Goal: Contribute content: Contribute content

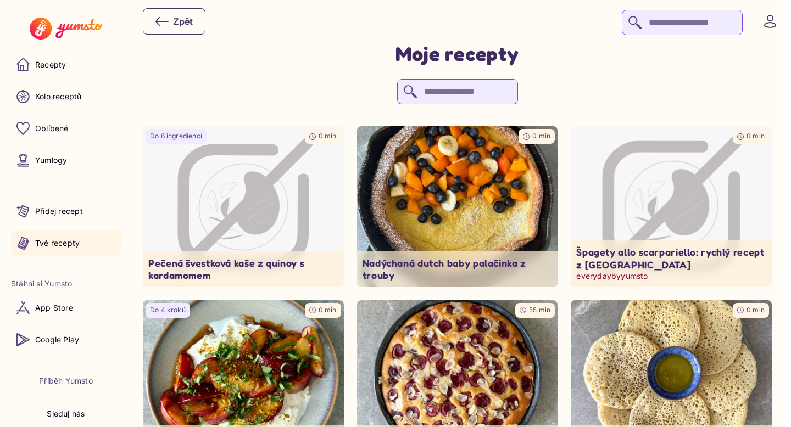
scroll to position [17, 0]
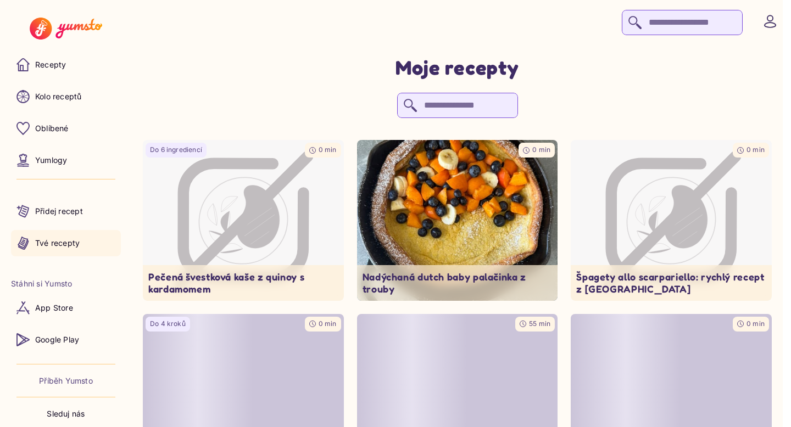
scroll to position [17, 0]
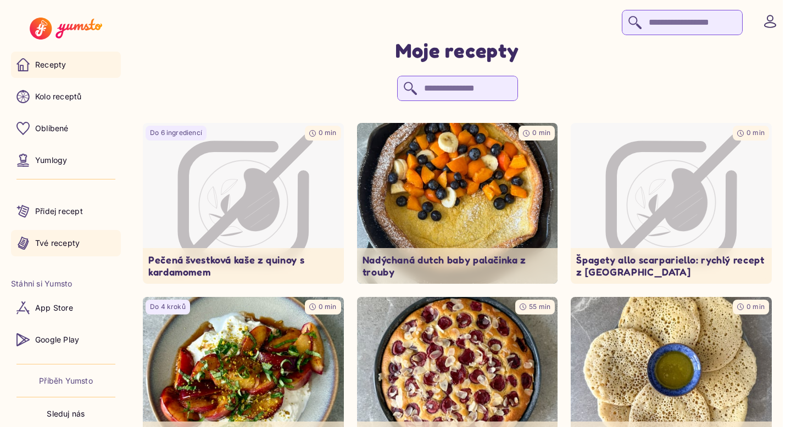
click at [61, 56] on link "Recepty" at bounding box center [66, 65] width 110 height 26
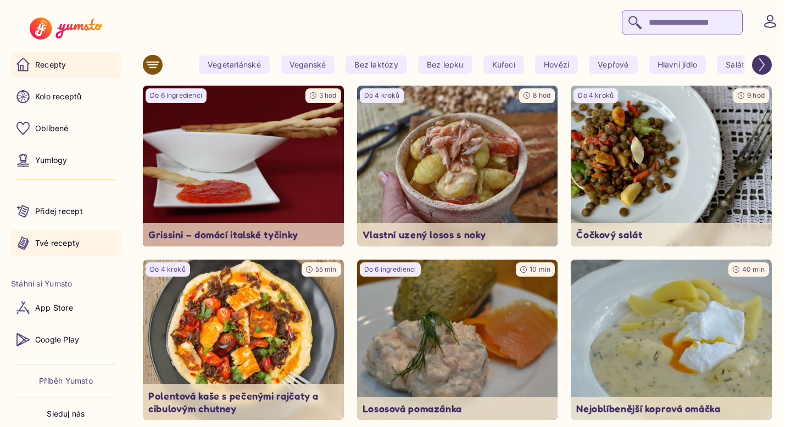
click at [65, 254] on link "Tvé recepty" at bounding box center [66, 243] width 110 height 26
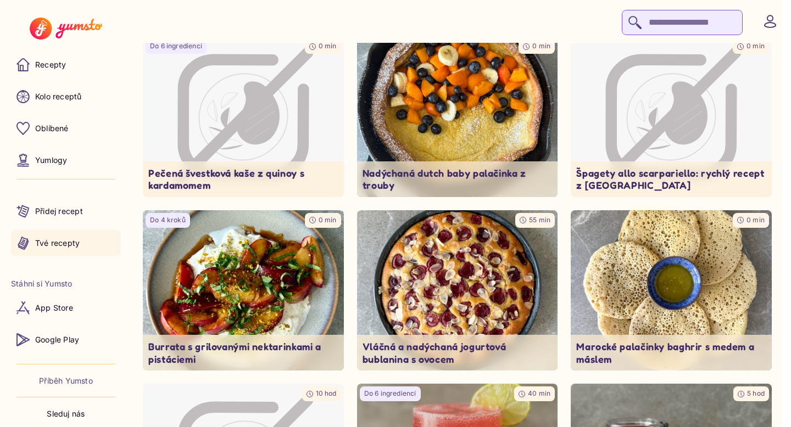
scroll to position [118, 0]
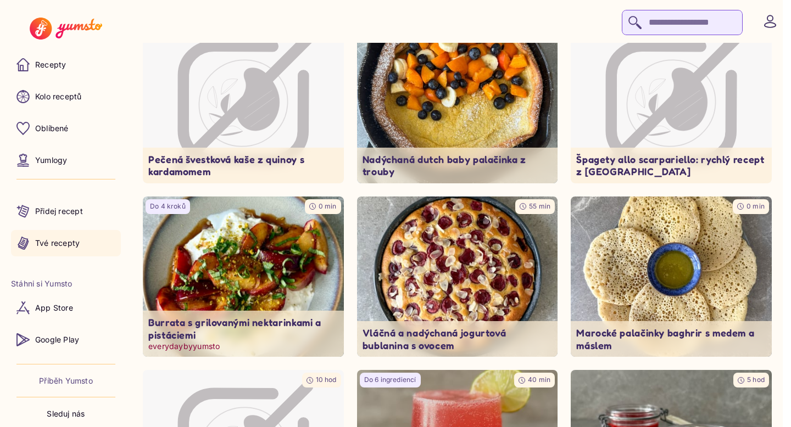
click at [272, 255] on img at bounding box center [243, 277] width 211 height 169
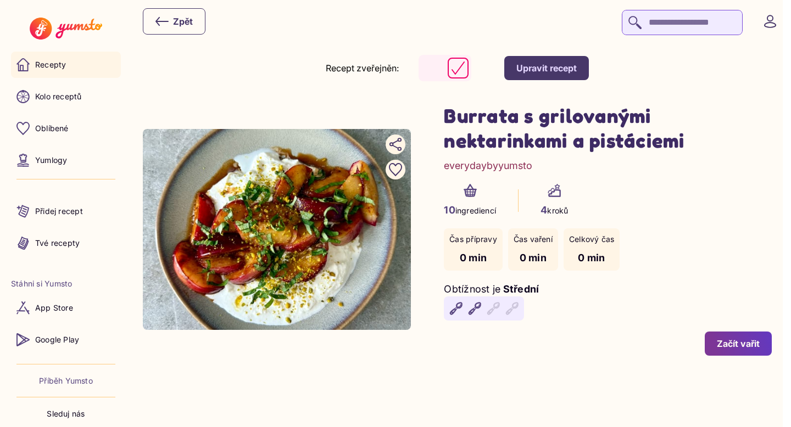
click at [75, 63] on link "Recepty" at bounding box center [66, 65] width 110 height 26
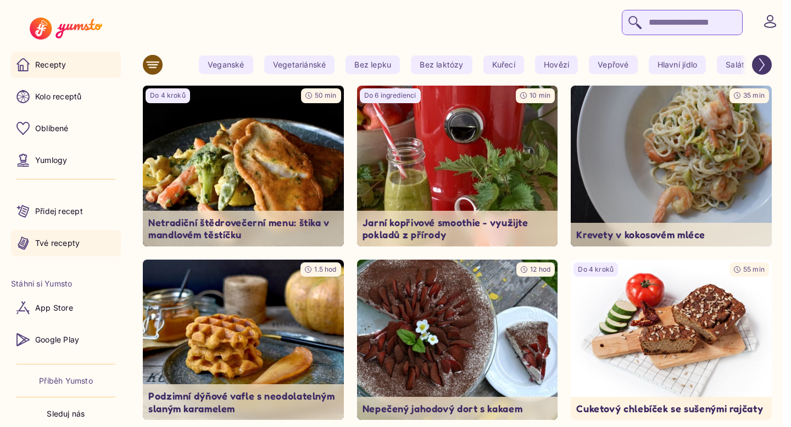
click at [53, 234] on link "Tvé recepty" at bounding box center [66, 243] width 110 height 26
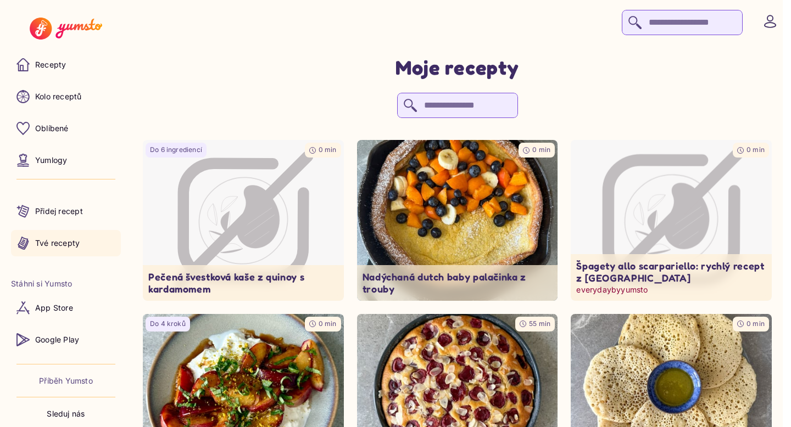
click at [622, 193] on icon "Image not available" at bounding box center [672, 221] width 148 height 148
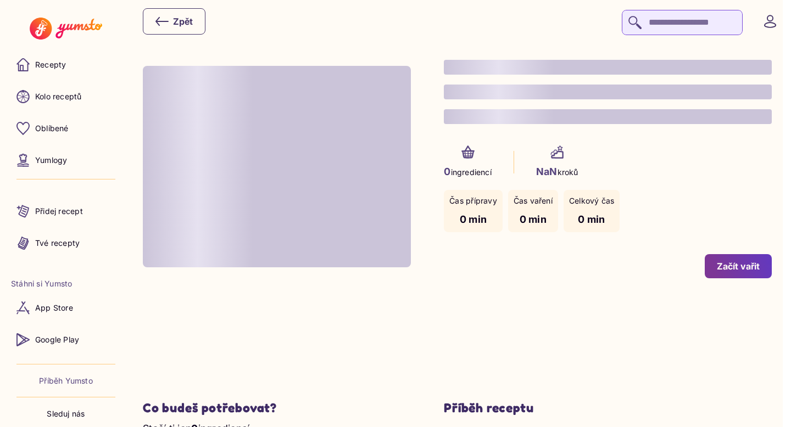
type input "*"
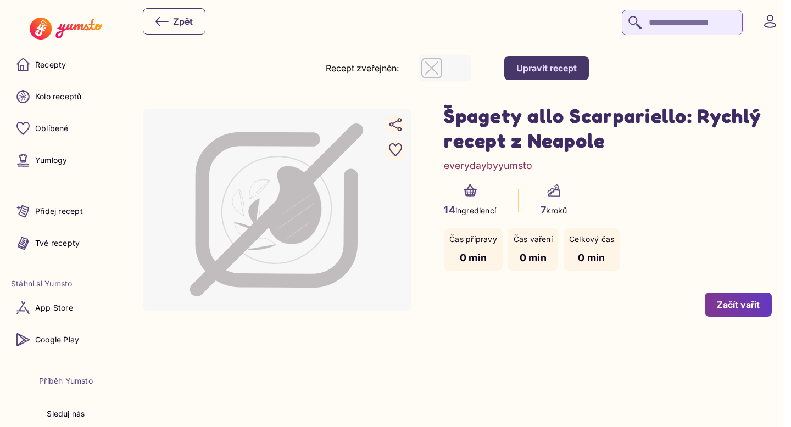
click at [552, 75] on button "Upravit recept" at bounding box center [546, 68] width 85 height 24
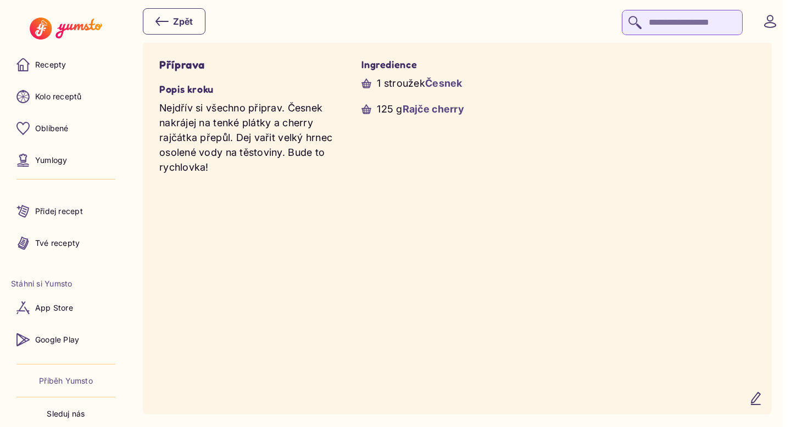
scroll to position [899, 0]
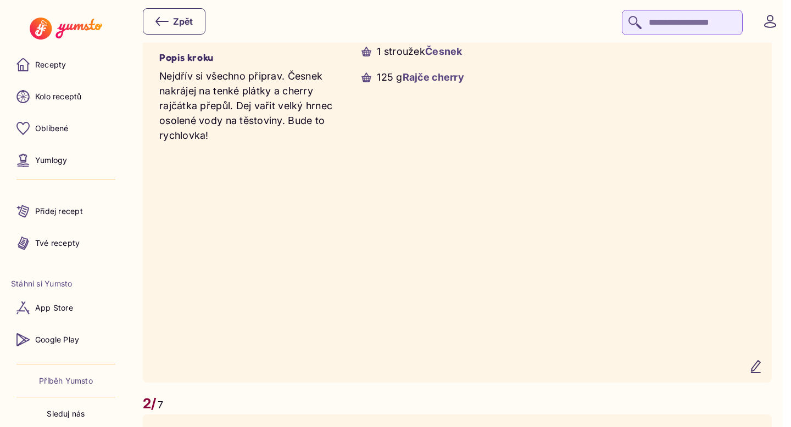
click at [762, 371] on icon "button" at bounding box center [755, 366] width 13 height 13
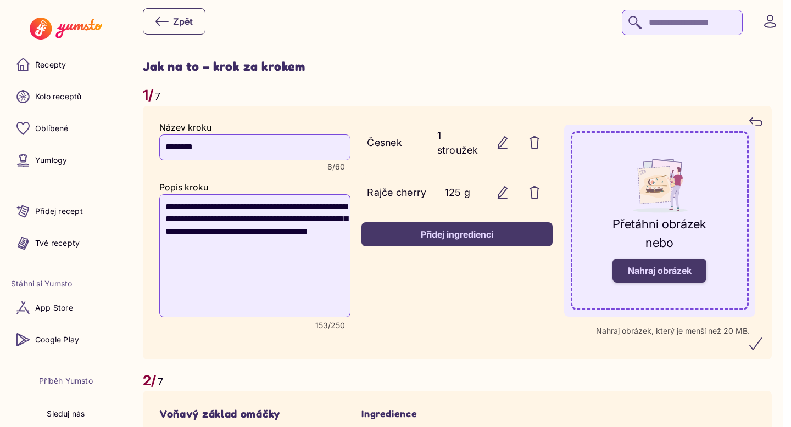
scroll to position [800, 0]
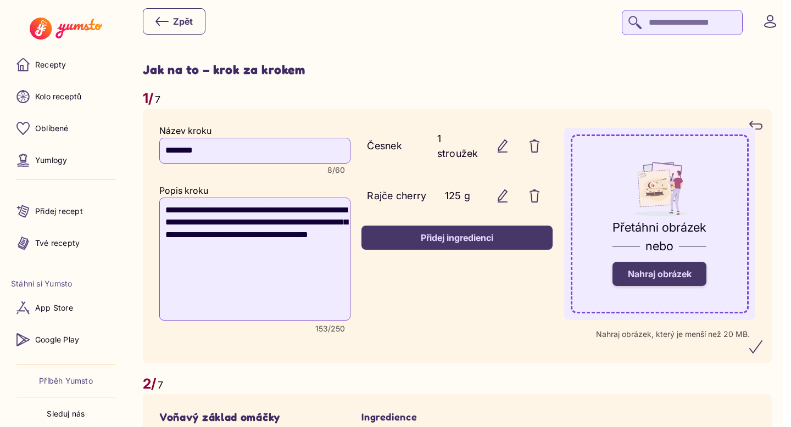
click at [689, 278] on span "Nahraj obrázek" at bounding box center [660, 274] width 64 height 11
click at [0, 0] on input "Nahraj obrázek" at bounding box center [0, 0] width 0 height 0
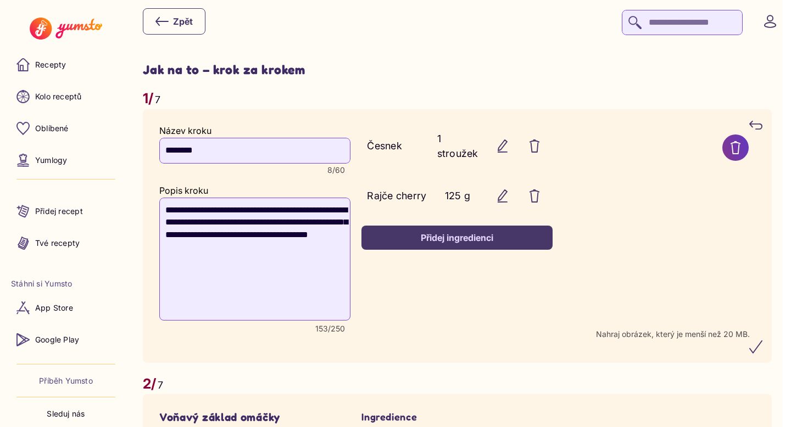
click at [762, 349] on icon "submit" at bounding box center [755, 346] width 13 height 13
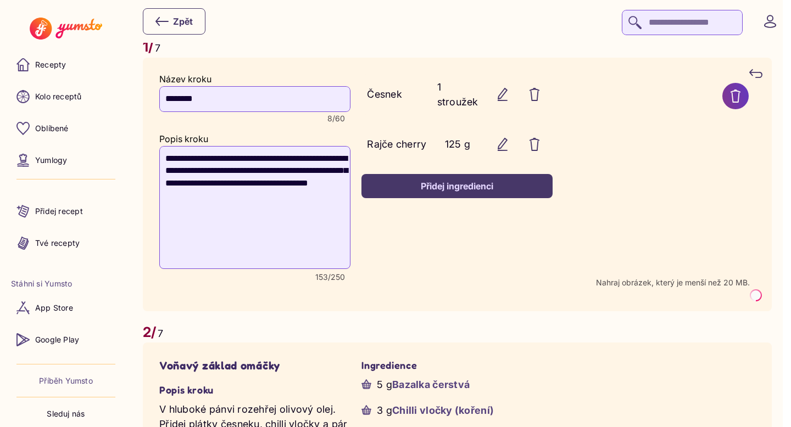
scroll to position [853, 0]
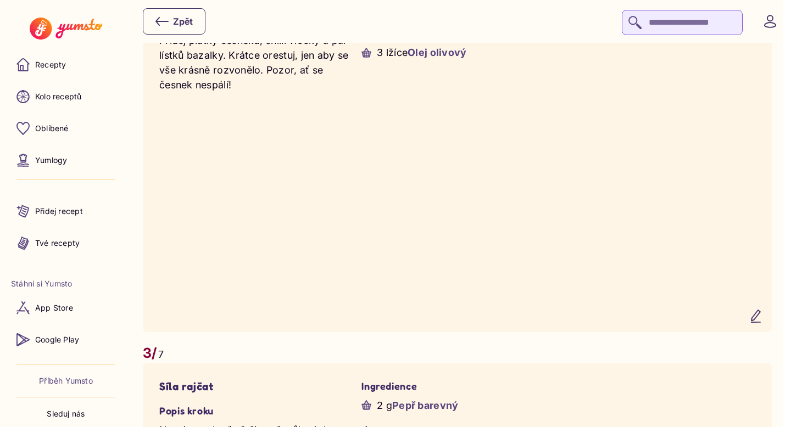
click at [759, 323] on icon "button" at bounding box center [755, 316] width 13 height 13
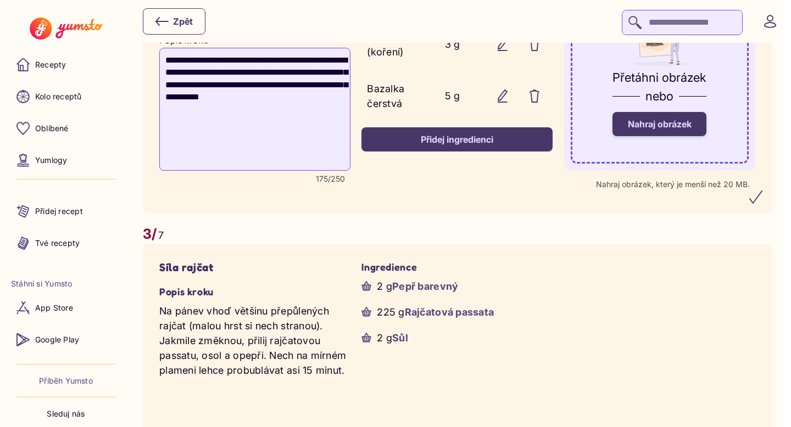
scroll to position [1230, 0]
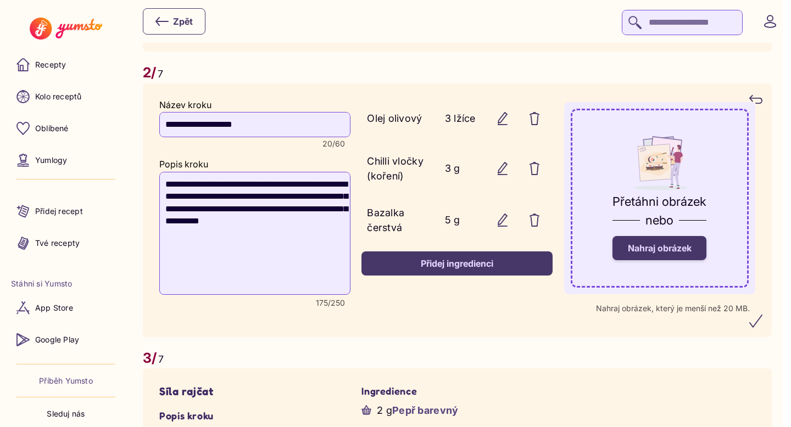
click at [689, 250] on span "Nahraj obrázek" at bounding box center [660, 248] width 64 height 11
click at [0, 0] on input "Nahraj obrázek" at bounding box center [0, 0] width 0 height 0
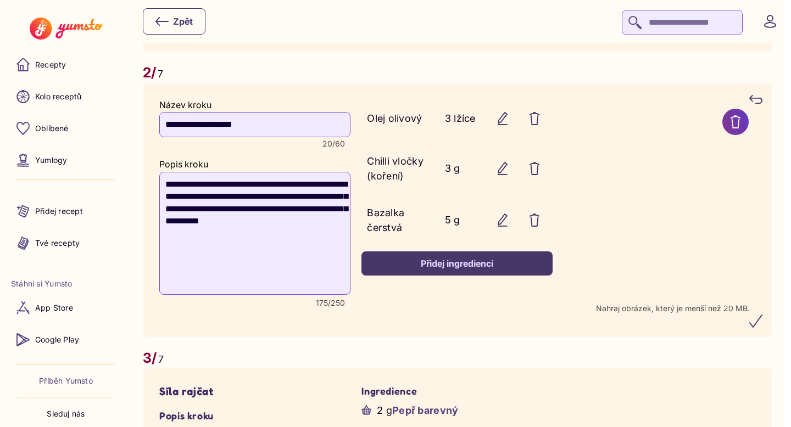
click at [762, 323] on icon "submit" at bounding box center [755, 321] width 13 height 13
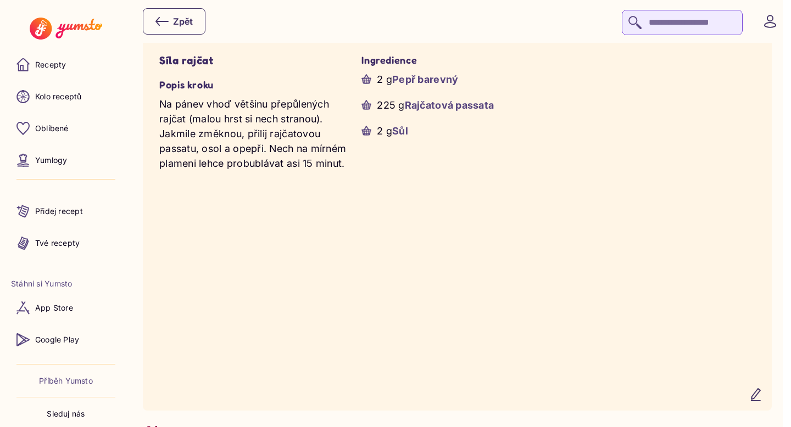
scroll to position [1710, 0]
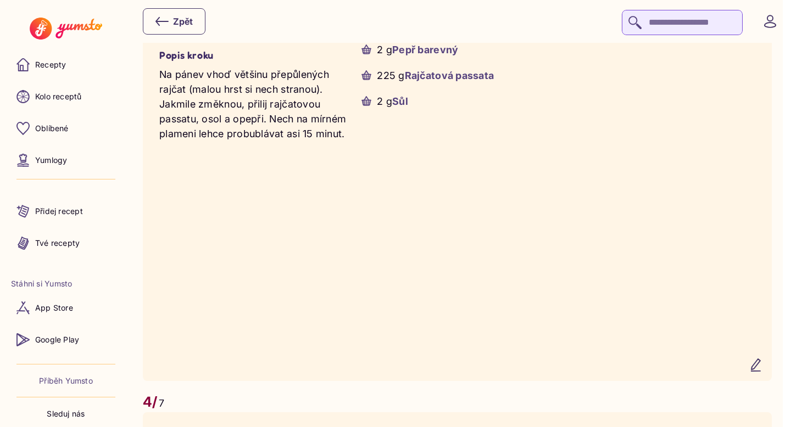
click at [762, 372] on icon "button" at bounding box center [755, 365] width 13 height 13
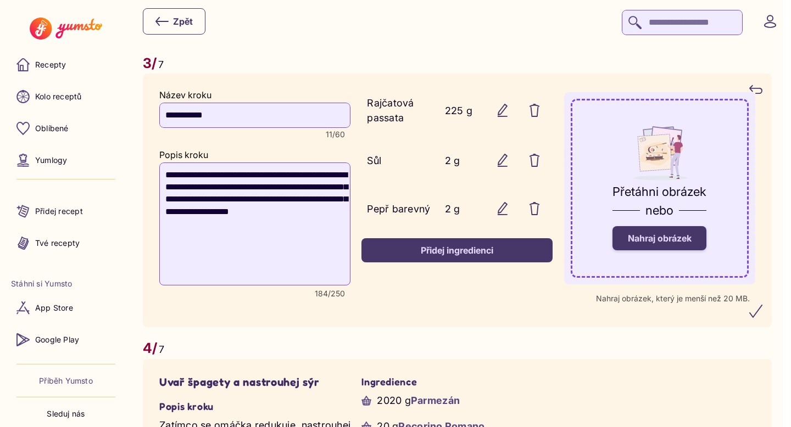
scroll to position [1607, 0]
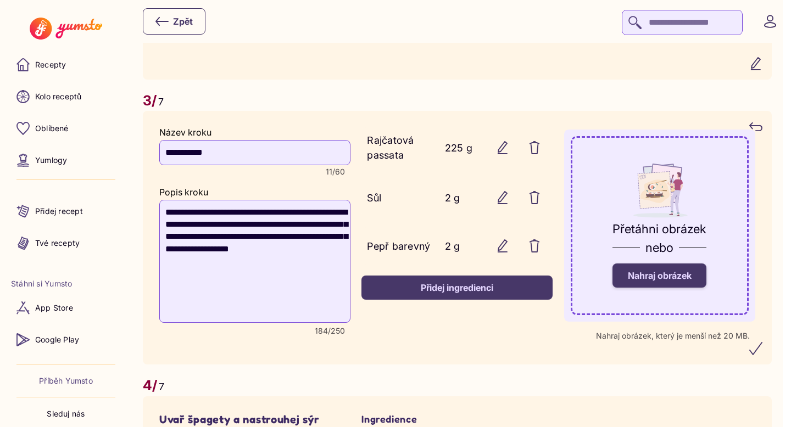
click at [671, 280] on label "Nahraj obrázek" at bounding box center [659, 276] width 94 height 24
click at [0, 0] on input "Nahraj obrázek" at bounding box center [0, 0] width 0 height 0
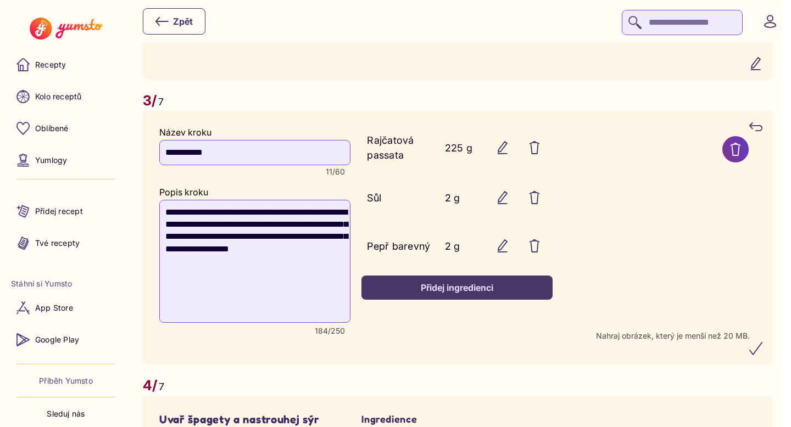
click at [762, 355] on icon "submit" at bounding box center [755, 348] width 13 height 13
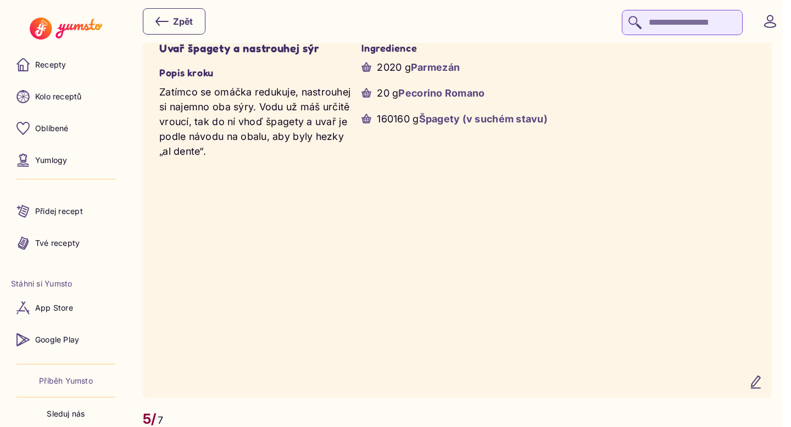
scroll to position [2113, 0]
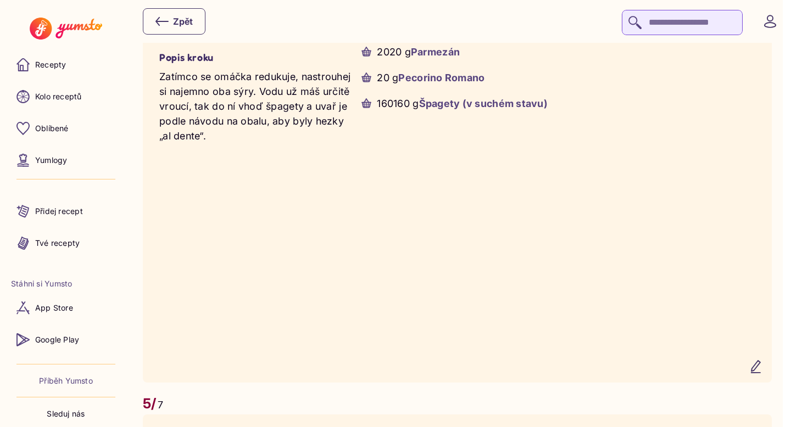
click at [762, 373] on icon "button" at bounding box center [755, 366] width 13 height 13
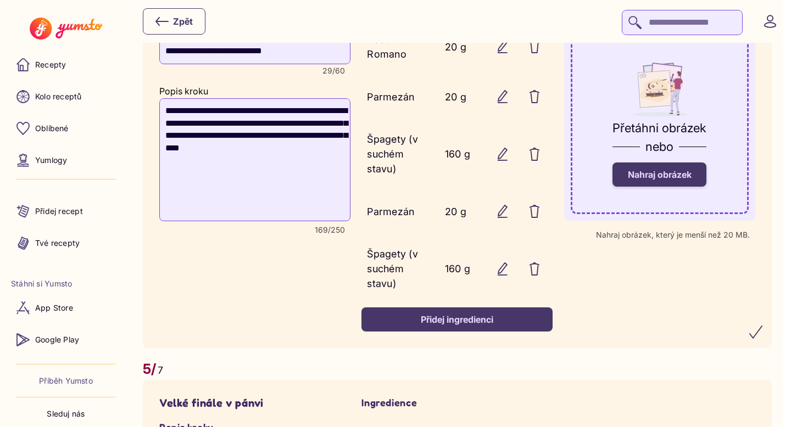
click at [698, 187] on label "Nahraj obrázek" at bounding box center [659, 175] width 94 height 24
click at [0, 0] on input "Nahraj obrázek" at bounding box center [0, 0] width 0 height 0
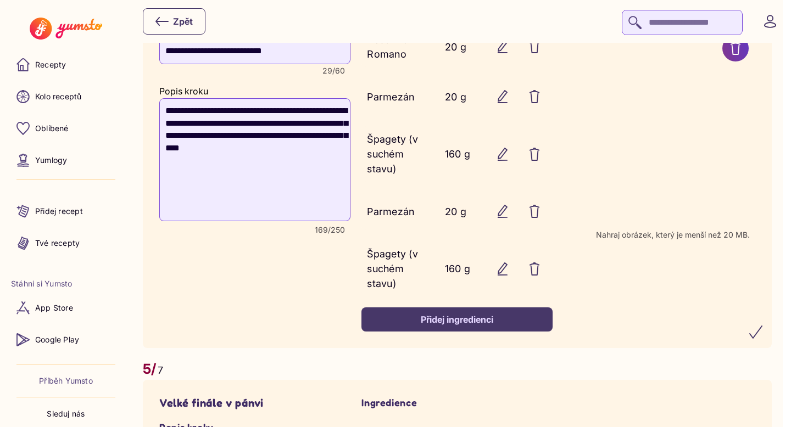
click at [762, 339] on icon "submit" at bounding box center [755, 332] width 13 height 13
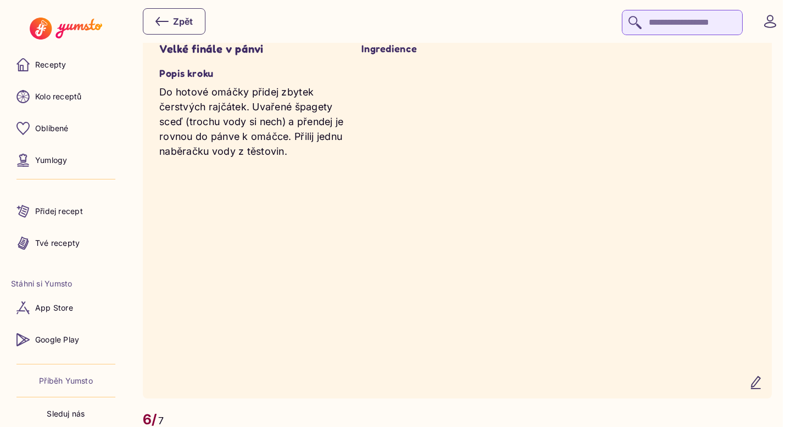
scroll to position [2508, 0]
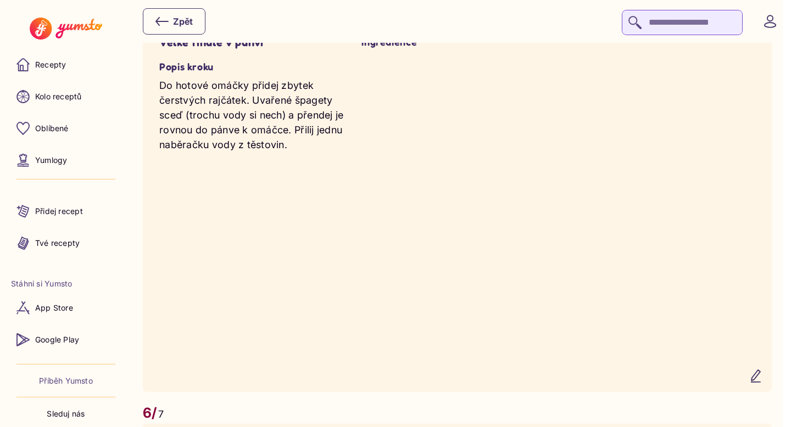
click at [762, 383] on icon "button" at bounding box center [755, 376] width 13 height 13
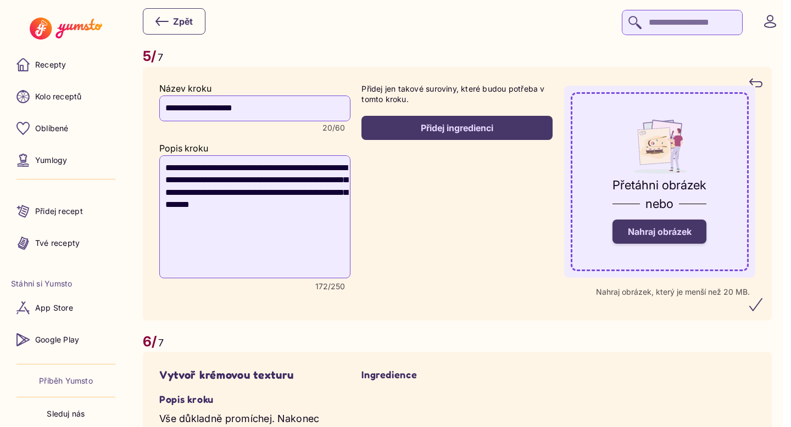
scroll to position [2434, 0]
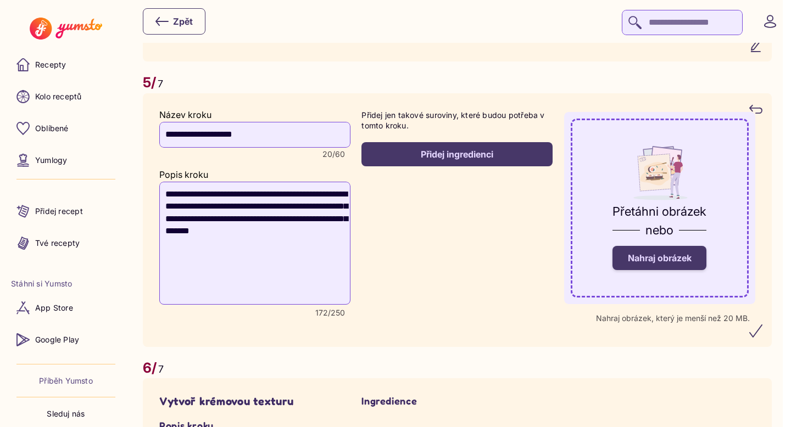
click at [675, 270] on label "Nahraj obrázek" at bounding box center [659, 258] width 94 height 24
click at [0, 0] on input "Nahraj obrázek" at bounding box center [0, 0] width 0 height 0
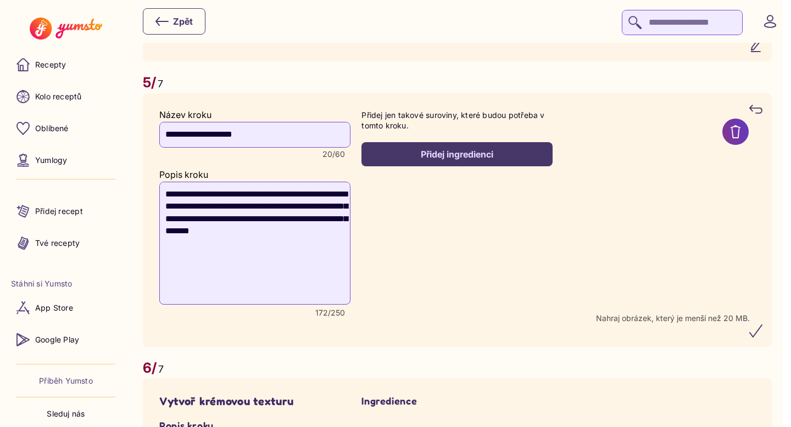
click at [762, 338] on icon "submit" at bounding box center [755, 331] width 13 height 13
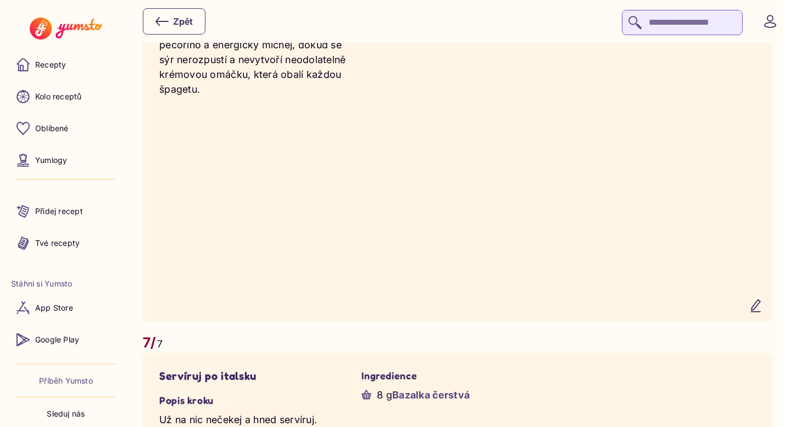
click at [762, 312] on icon "button" at bounding box center [755, 305] width 13 height 13
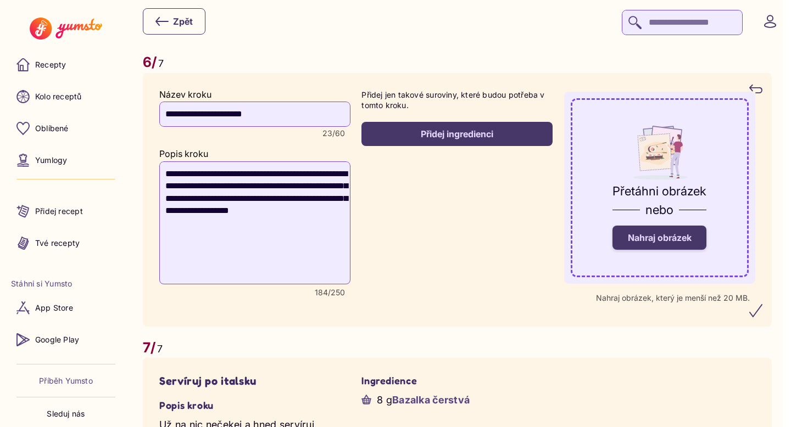
click at [689, 243] on span "Nahraj obrázek" at bounding box center [660, 237] width 64 height 11
click at [0, 0] on input "Nahraj obrázek" at bounding box center [0, 0] width 0 height 0
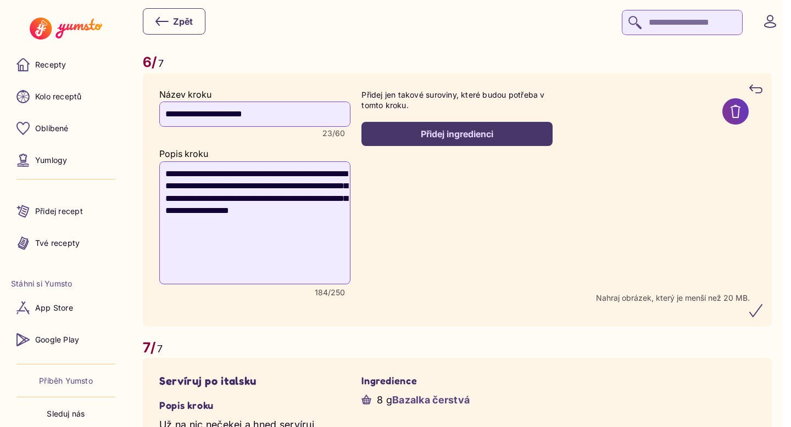
click at [762, 317] on icon "submit" at bounding box center [755, 310] width 13 height 13
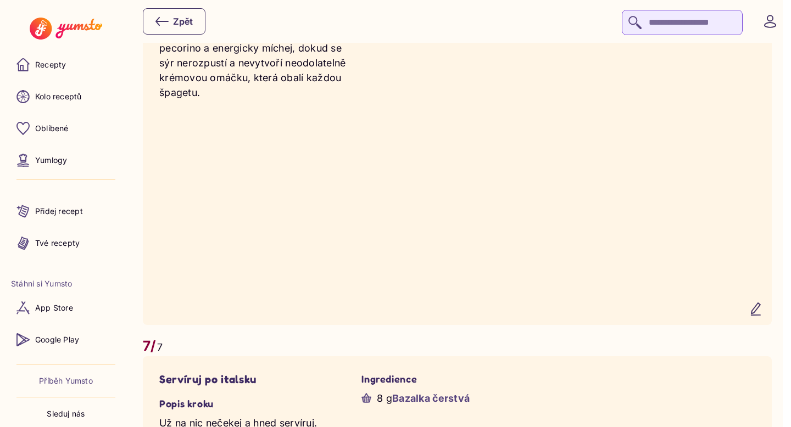
click at [760, 315] on icon "button" at bounding box center [755, 309] width 9 height 12
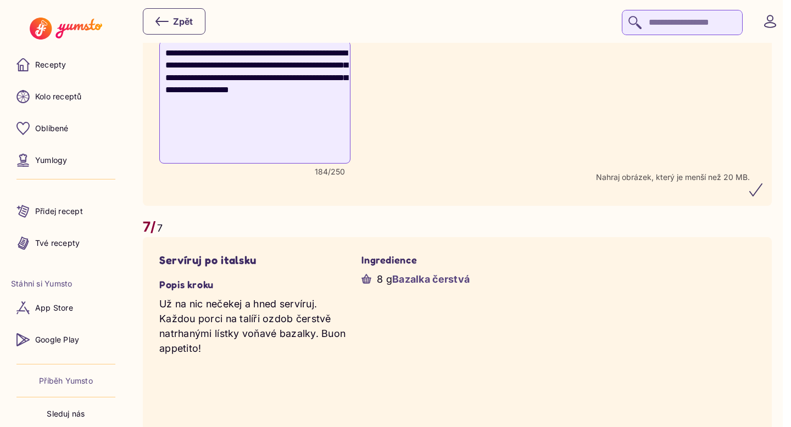
scroll to position [2856, 0]
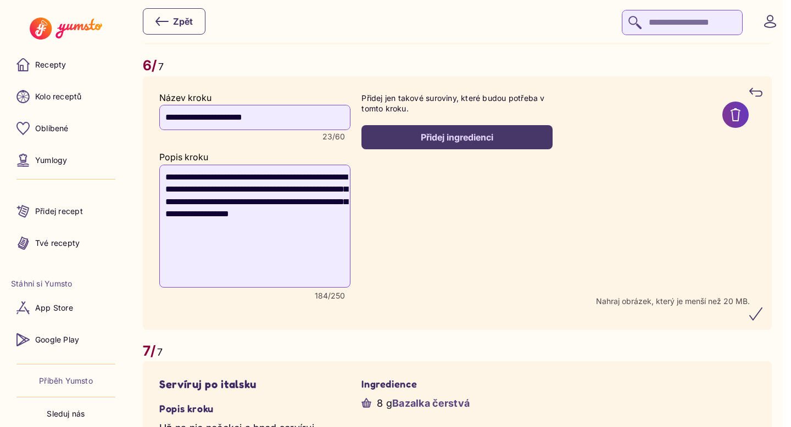
click at [762, 321] on icon "submit" at bounding box center [755, 314] width 13 height 13
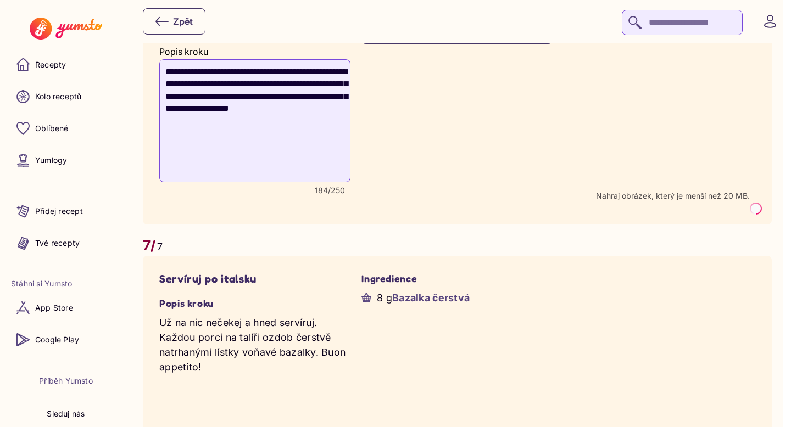
scroll to position [2879, 0]
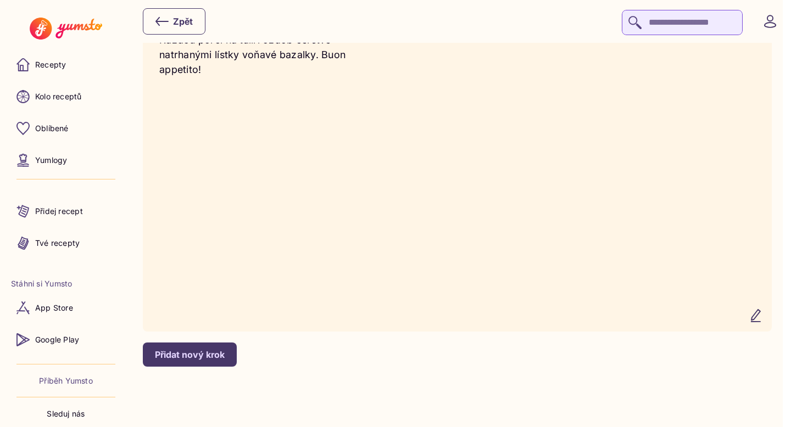
click at [760, 321] on icon "button" at bounding box center [755, 316] width 9 height 12
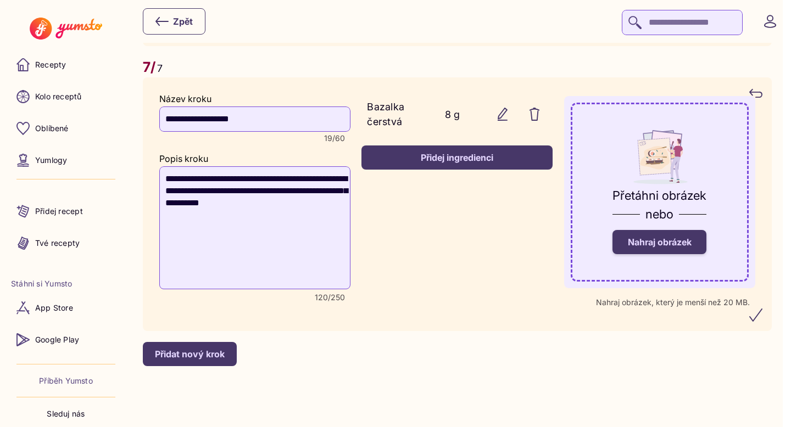
scroll to position [3288, 0]
click at [669, 248] on label "Nahraj obrázek" at bounding box center [659, 242] width 94 height 24
click at [0, 0] on input "Nahraj obrázek" at bounding box center [0, 0] width 0 height 0
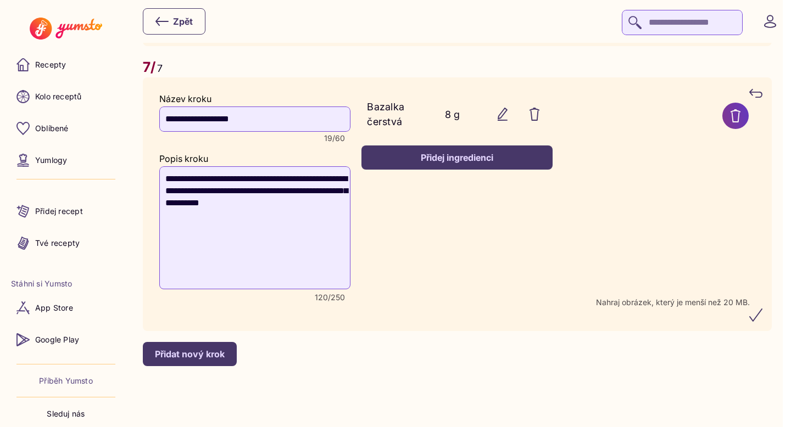
click at [762, 323] on button "submit" at bounding box center [755, 315] width 26 height 26
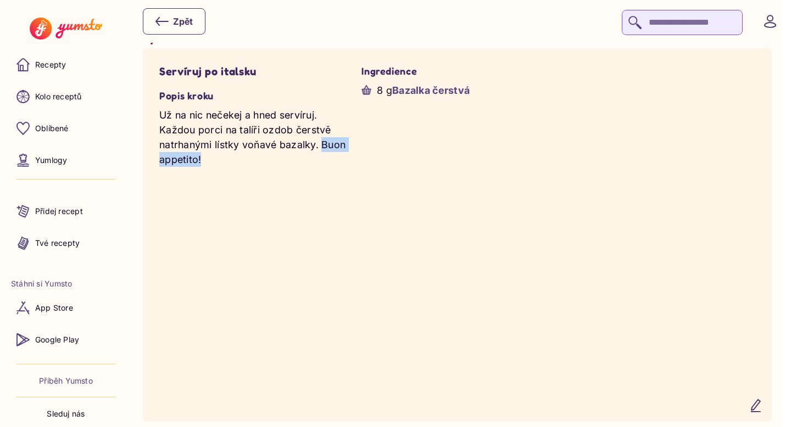
drag, startPoint x: 320, startPoint y: 176, endPoint x: 338, endPoint y: 187, distance: 21.2
click at [338, 167] on p "Už na nic nečekej a hned servíruj. Každou porci na talíři ozdob čerstvě natrhan…" at bounding box center [254, 137] width 191 height 59
copy p "Buon appetito!"
click at [590, 49] on recipe-step-counter "7/ 7" at bounding box center [457, 38] width 629 height 21
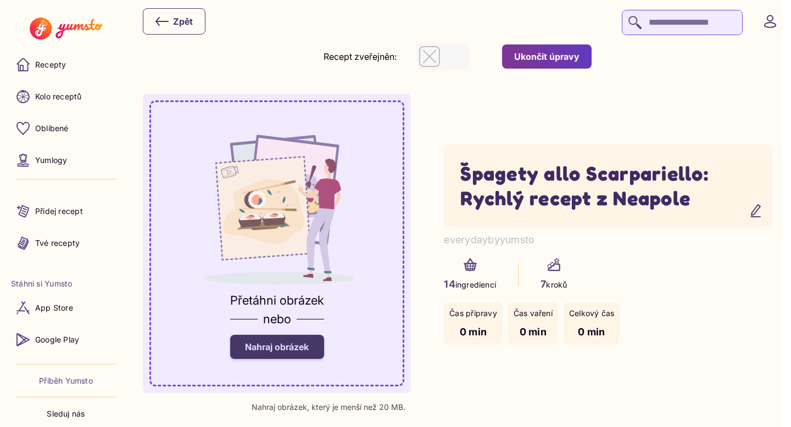
scroll to position [0, 0]
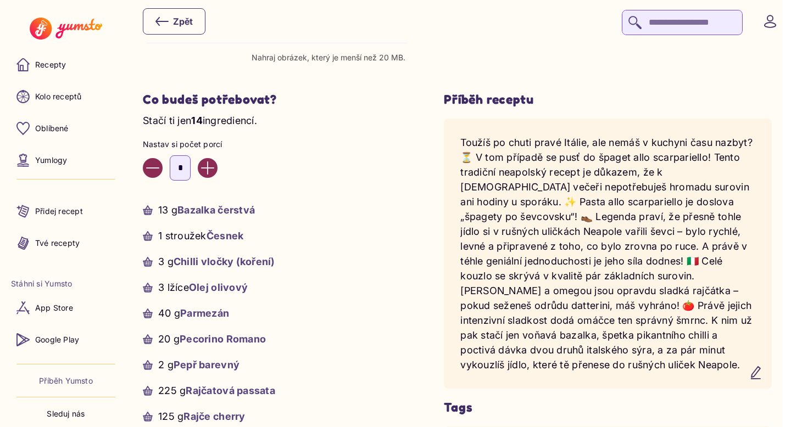
scroll to position [362, 0]
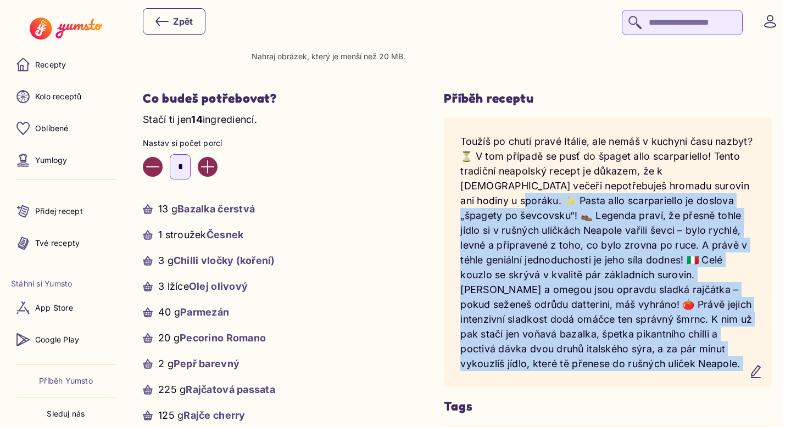
drag, startPoint x: 730, startPoint y: 187, endPoint x: 763, endPoint y: 362, distance: 178.7
click at [761, 362] on div "Toužíš po chuti pravé Itálie, ale nemáš v kuchyni času nazbyt? ⏳ V tom případě …" at bounding box center [608, 253] width 306 height 248
copy div "Pasta allo scarpariello je doslova „špagety po ševcovsku“! 👞 Legenda praví, že …"
click at [294, 52] on p "Nahraj obrázek, který je menší než 20 MB." at bounding box center [329, 56] width 154 height 9
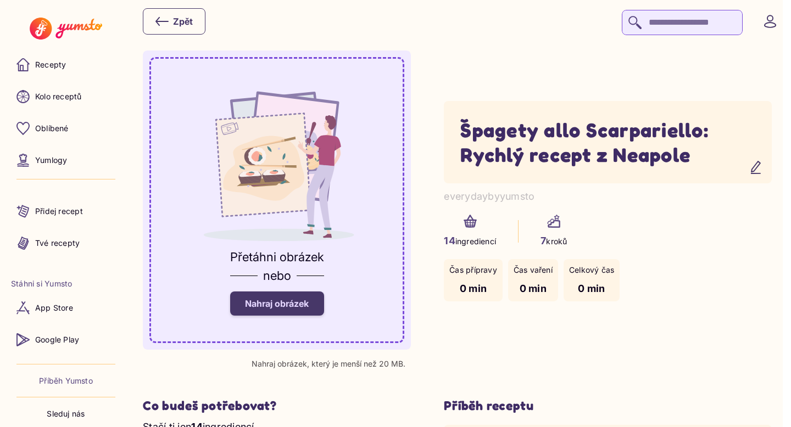
scroll to position [68, 0]
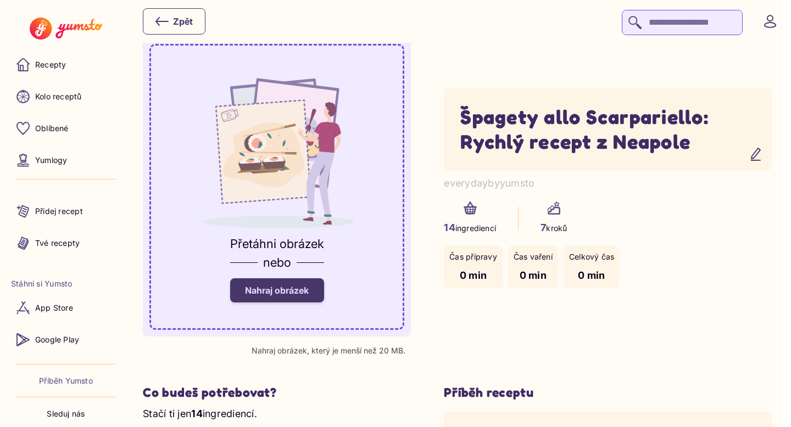
click at [283, 305] on div "Přetáhni obrázek nebo Nahraj obrázek" at bounding box center [277, 269] width 94 height 71
click at [287, 292] on span "Nahraj obrázek" at bounding box center [277, 290] width 64 height 11
click at [0, 0] on input "Nahraj obrázek" at bounding box center [0, 0] width 0 height 0
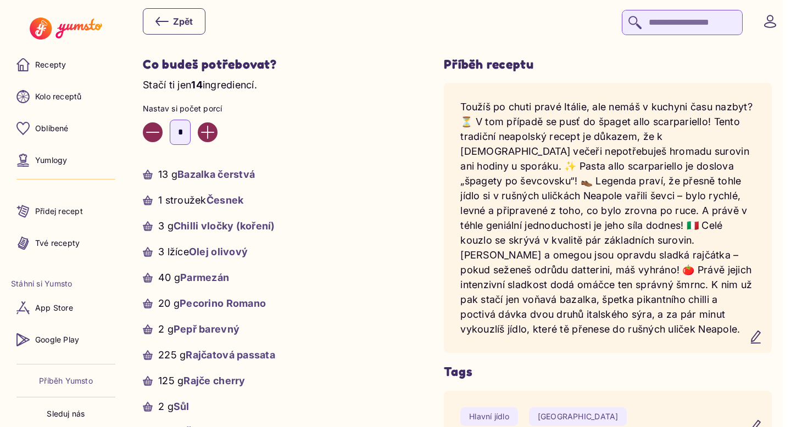
scroll to position [0, 0]
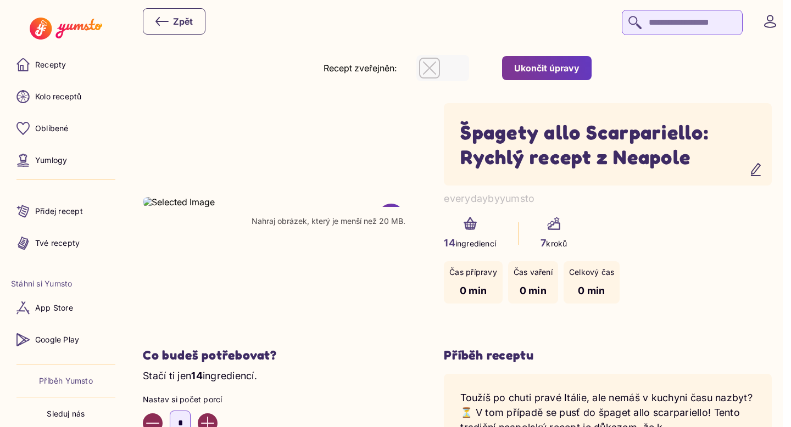
click at [579, 70] on div "Ukončit úpravy" at bounding box center [546, 68] width 65 height 12
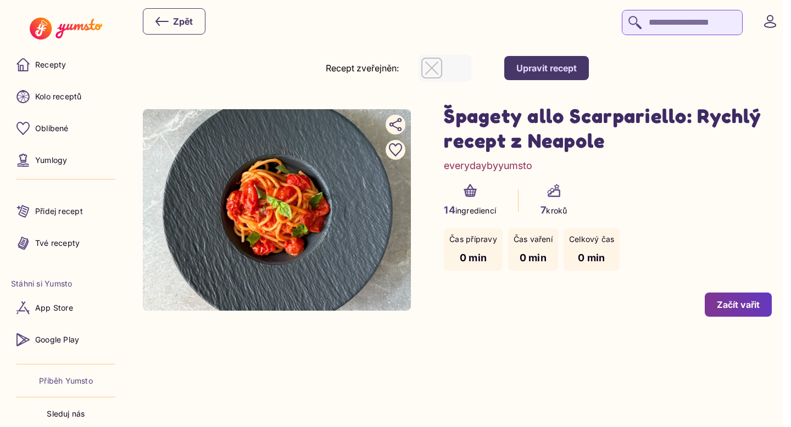
click at [442, 70] on div "button" at bounding box center [431, 68] width 21 height 21
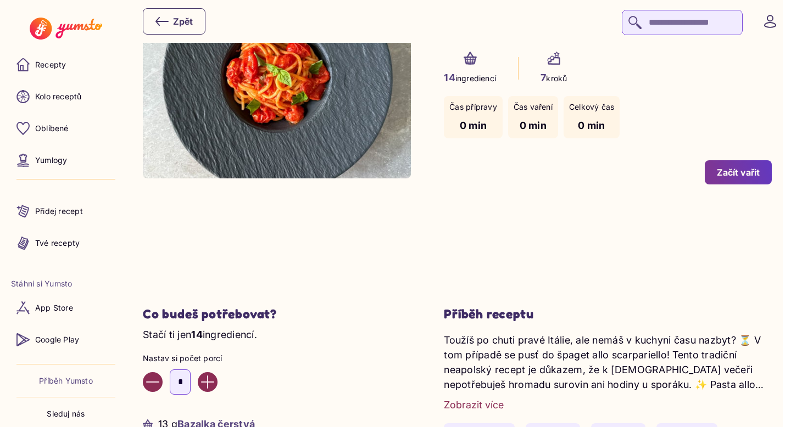
scroll to position [20, 0]
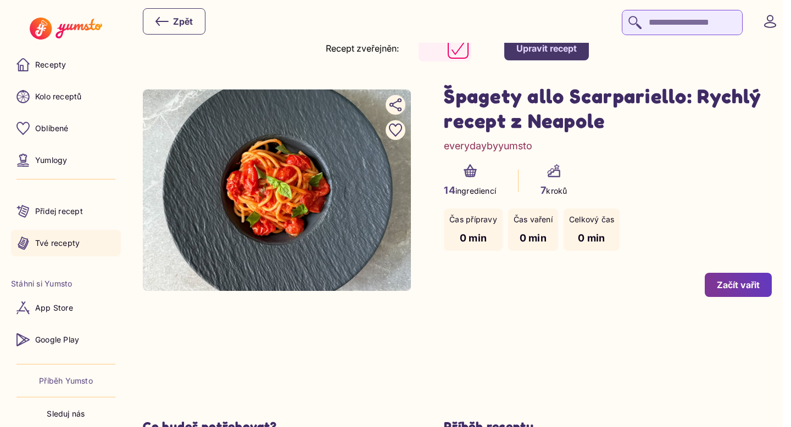
click at [71, 239] on p "Tvé recepty" at bounding box center [57, 243] width 44 height 11
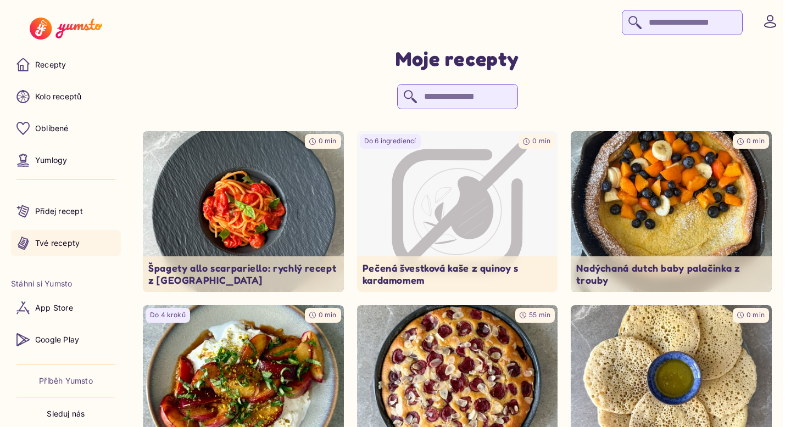
scroll to position [6, 0]
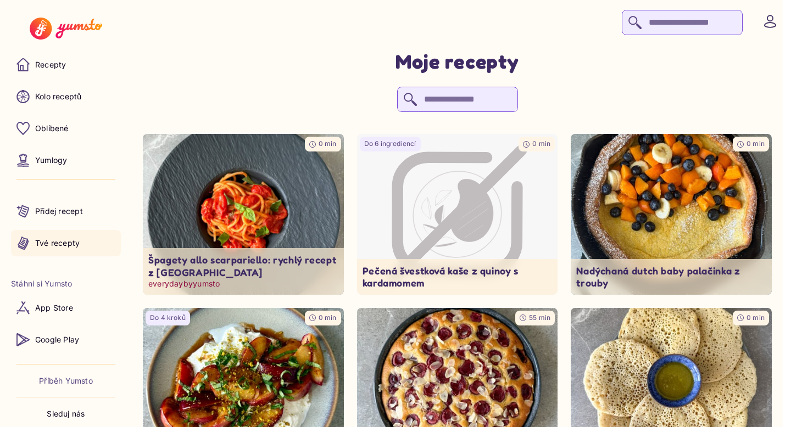
click at [295, 224] on img at bounding box center [243, 214] width 211 height 169
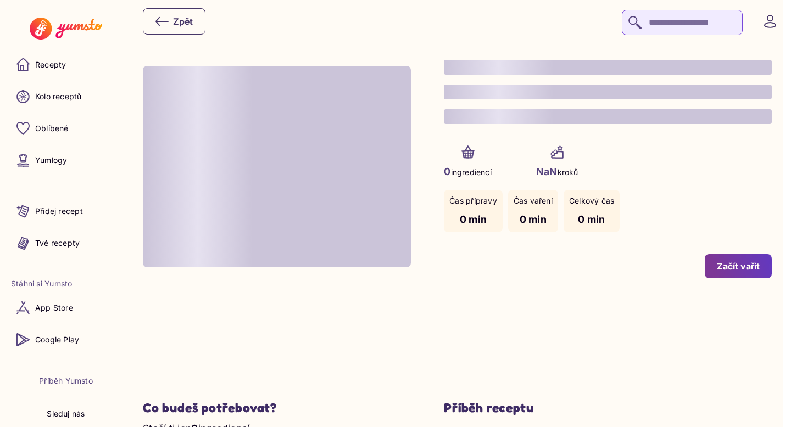
type input "*"
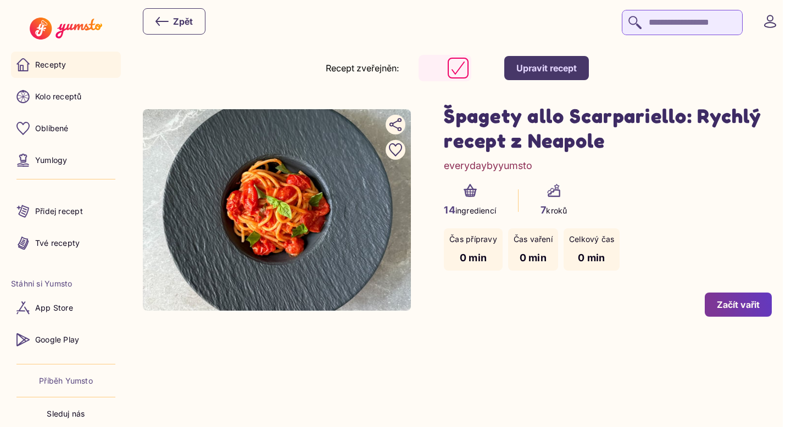
click at [59, 63] on p "Recepty" at bounding box center [50, 64] width 31 height 11
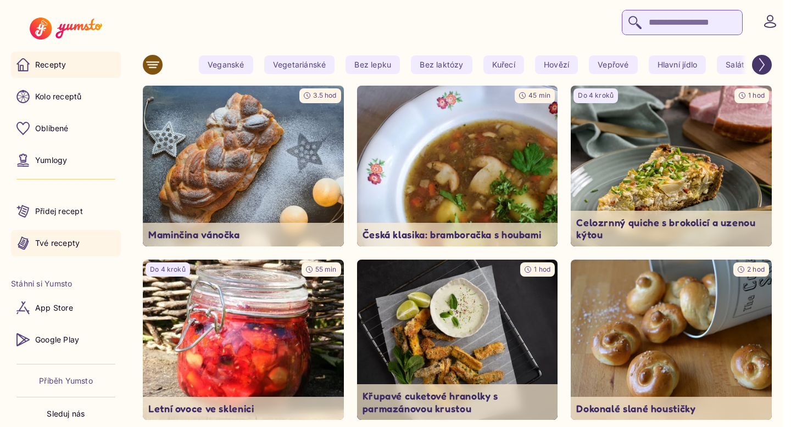
click at [85, 246] on link "Tvé recepty" at bounding box center [66, 243] width 110 height 26
